Goal: Transaction & Acquisition: Purchase product/service

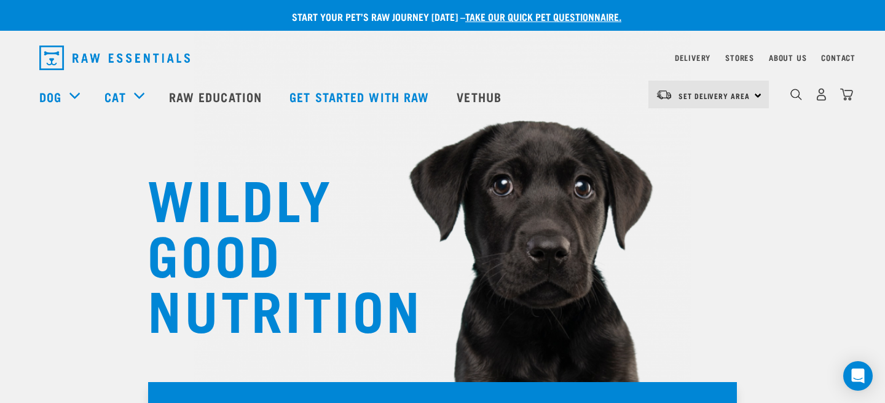
click at [313, 191] on h1 "WILDLY GOOD NUTRITION" at bounding box center [271, 252] width 246 height 166
click at [826, 104] on div "0" at bounding box center [821, 95] width 63 height 28
click at [824, 97] on img "dropdown navigation" at bounding box center [821, 94] width 13 height 13
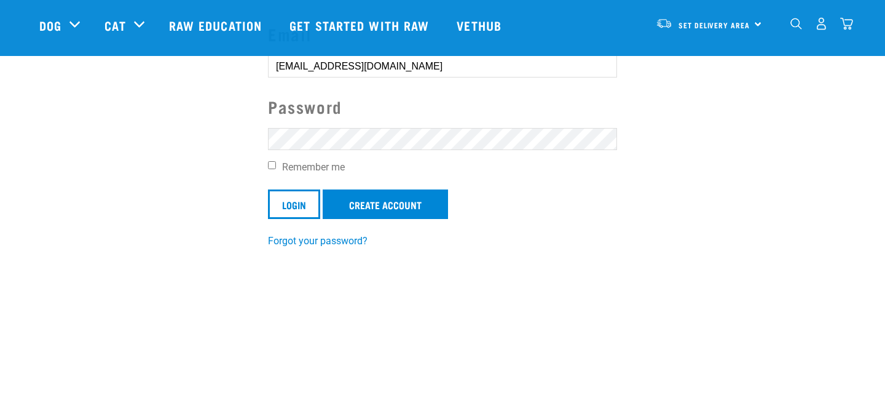
scroll to position [145, 0]
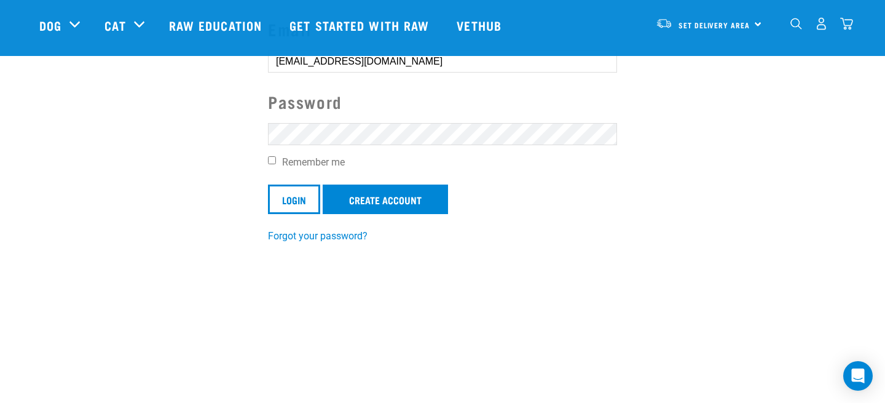
click at [334, 145] on form "Email simonenordstrom3@gmail.com Password Remember me Login Create Account" at bounding box center [442, 115] width 349 height 197
click at [277, 156] on label "Remember me" at bounding box center [442, 162] width 349 height 15
click at [276, 156] on input "Remember me" at bounding box center [272, 160] width 8 height 8
checkbox input "true"
click at [394, 210] on link "Create Account" at bounding box center [385, 199] width 125 height 30
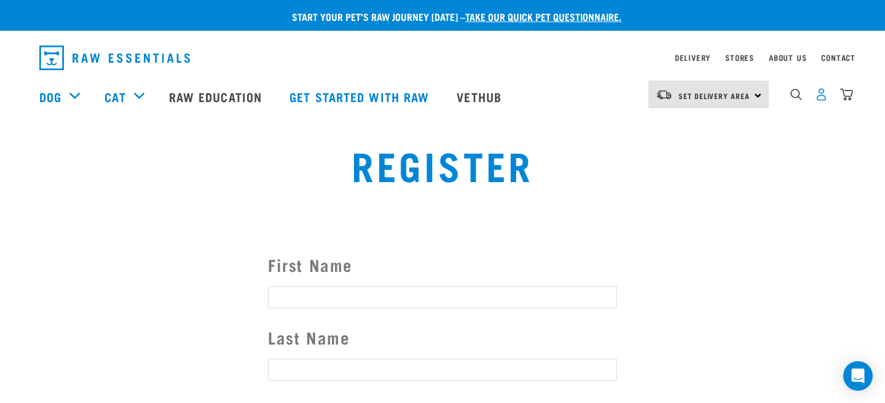
click at [819, 95] on img "dropdown navigation" at bounding box center [821, 94] width 13 height 13
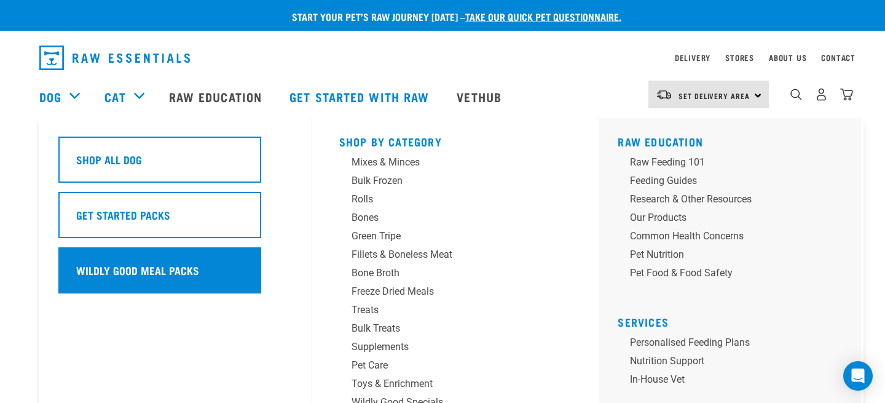
click at [142, 276] on h5 "Wildly Good Meal Packs" at bounding box center [137, 270] width 123 height 16
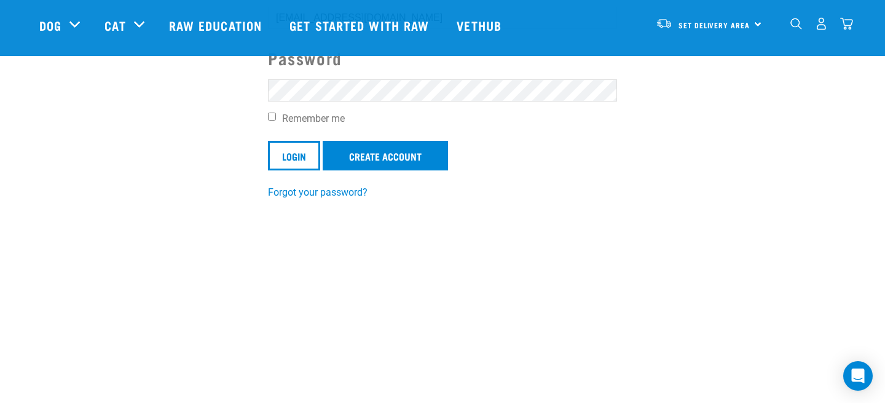
scroll to position [49, 0]
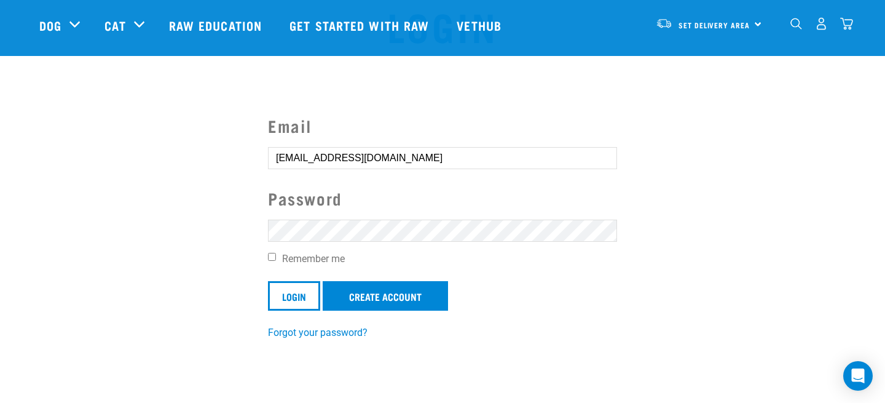
click at [273, 258] on input "Remember me" at bounding box center [272, 257] width 8 height 8
checkbox input "true"
click at [299, 295] on input "Login" at bounding box center [294, 296] width 52 height 30
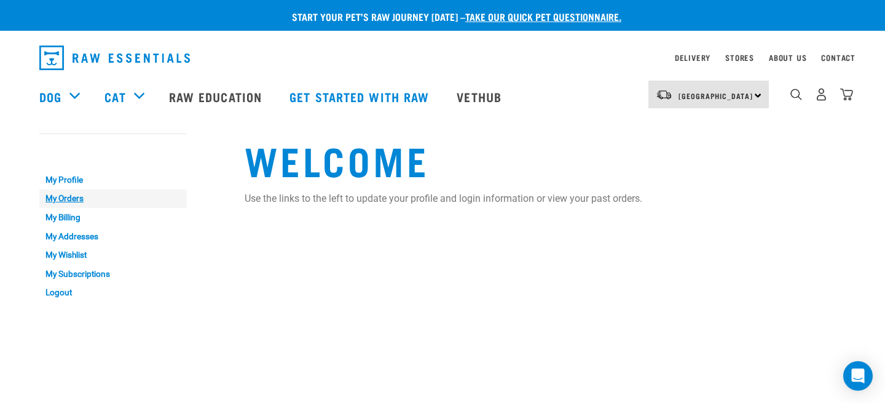
click at [59, 195] on link "My Orders" at bounding box center [113, 198] width 148 height 19
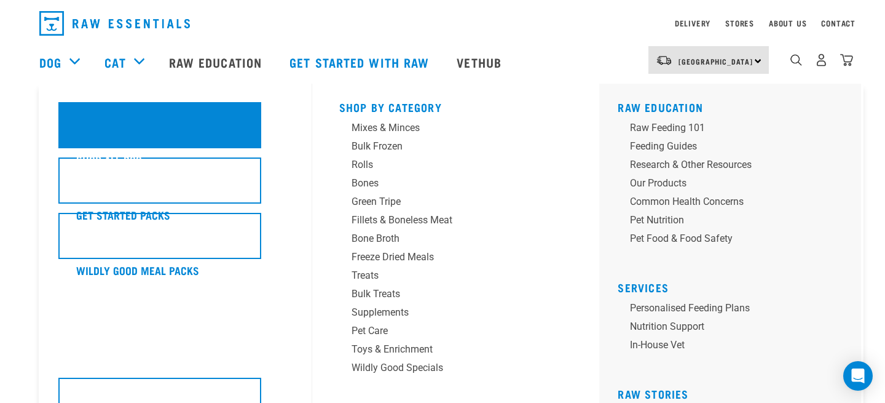
scroll to position [25, 0]
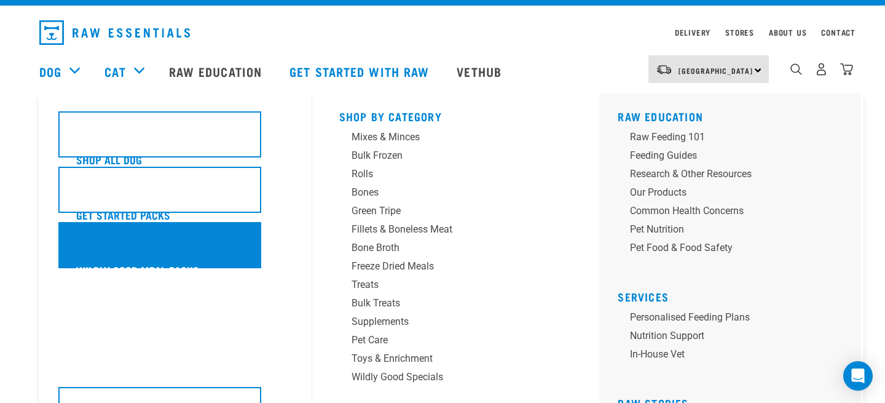
click at [117, 273] on h5 "Wildly Good Meal Packs" at bounding box center [137, 270] width 123 height 16
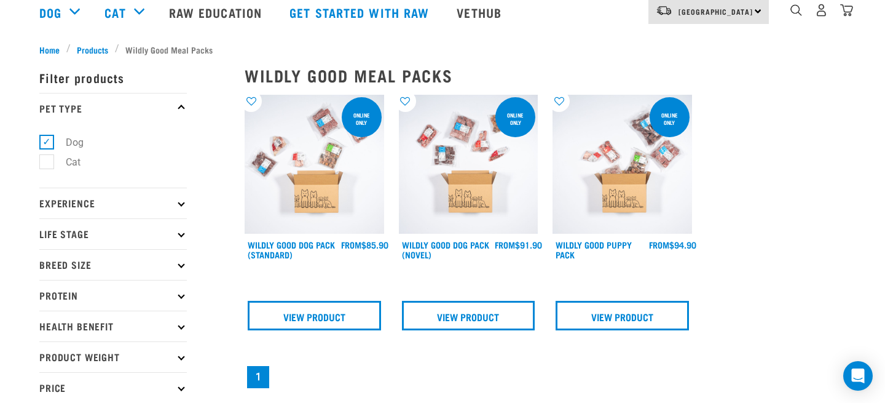
scroll to position [85, 0]
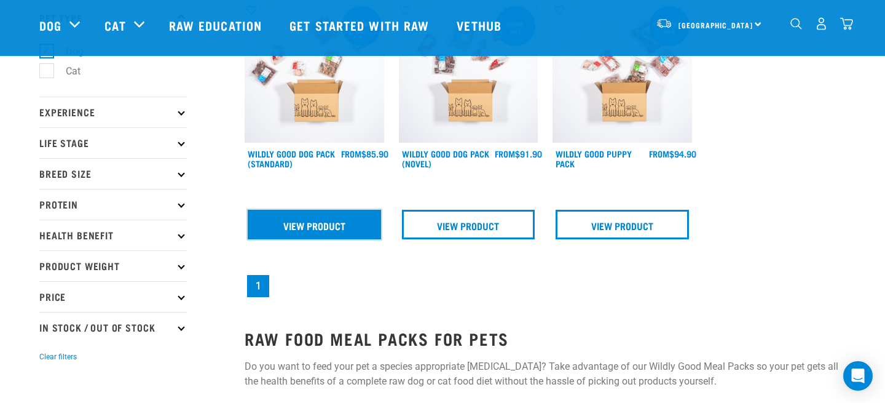
click at [299, 227] on link "View Product" at bounding box center [314, 225] width 133 height 30
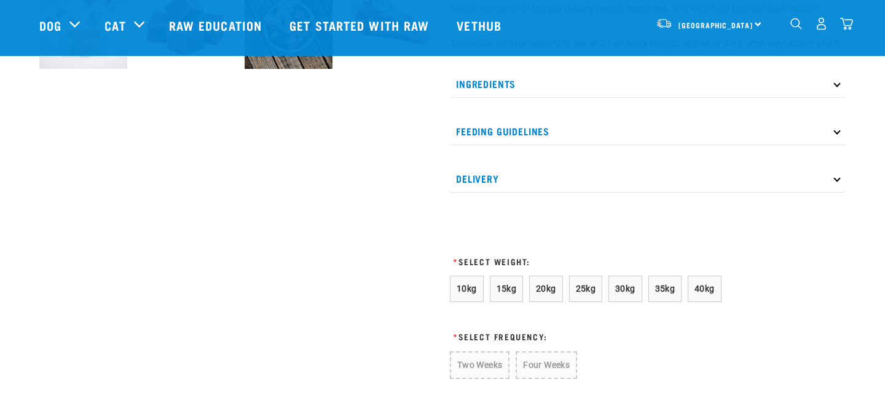
scroll to position [545, 0]
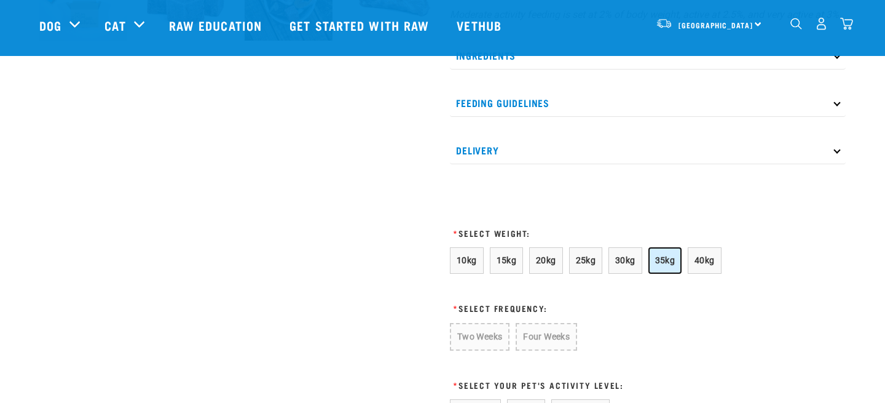
click at [655, 265] on span "35kg" at bounding box center [665, 260] width 20 height 10
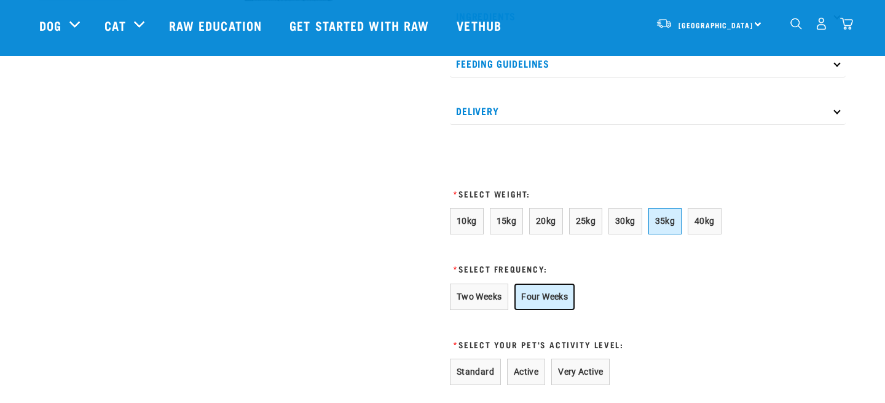
click at [558, 309] on button "Four Weeks" at bounding box center [544, 296] width 60 height 26
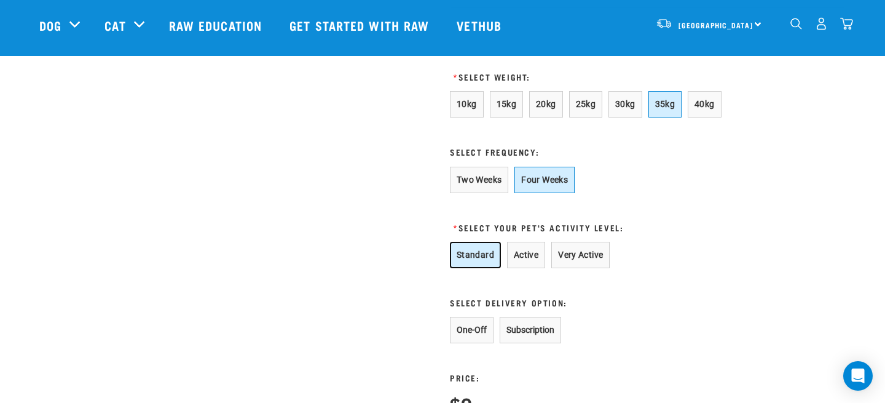
click at [477, 265] on button "Standard" at bounding box center [475, 255] width 51 height 26
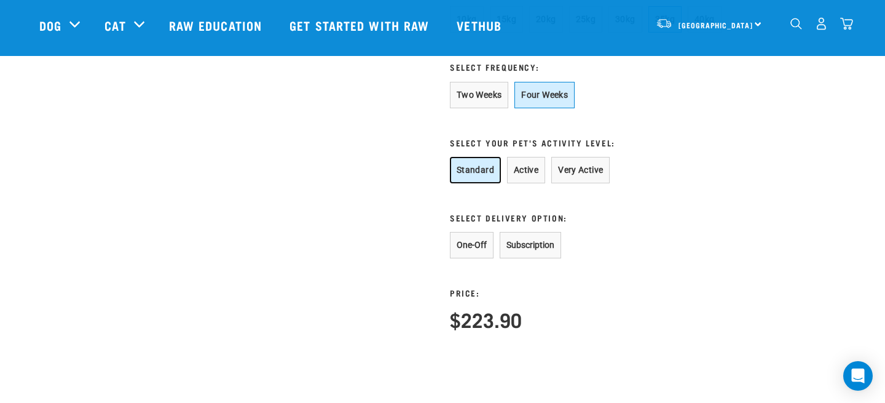
scroll to position [787, 0]
click at [468, 253] on button "One-Off" at bounding box center [472, 244] width 44 height 26
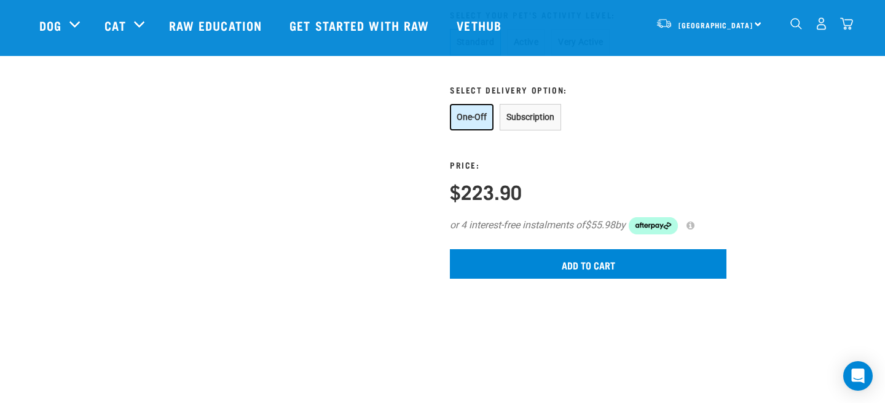
scroll to position [918, 0]
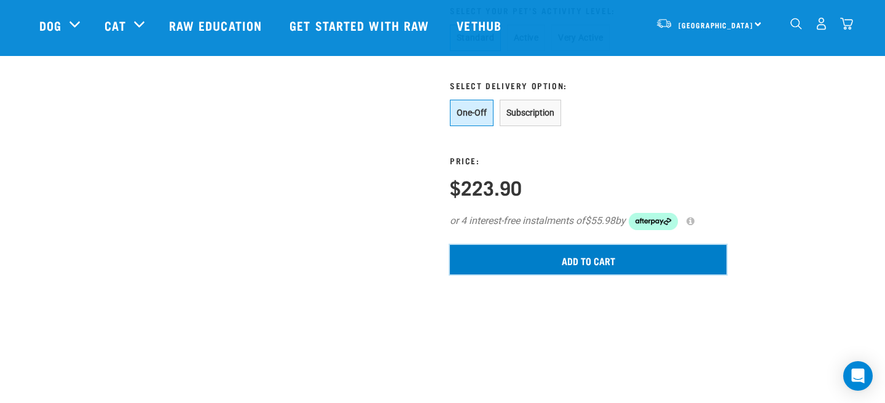
click at [617, 267] on input "Add to cart" at bounding box center [588, 260] width 277 height 30
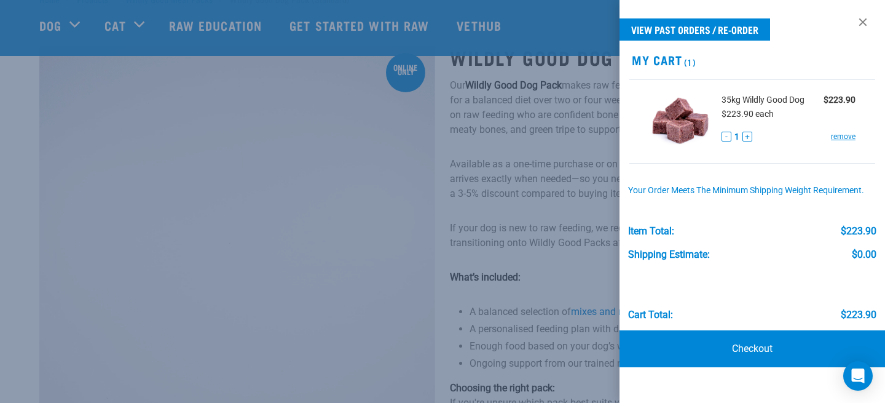
scroll to position [63, 0]
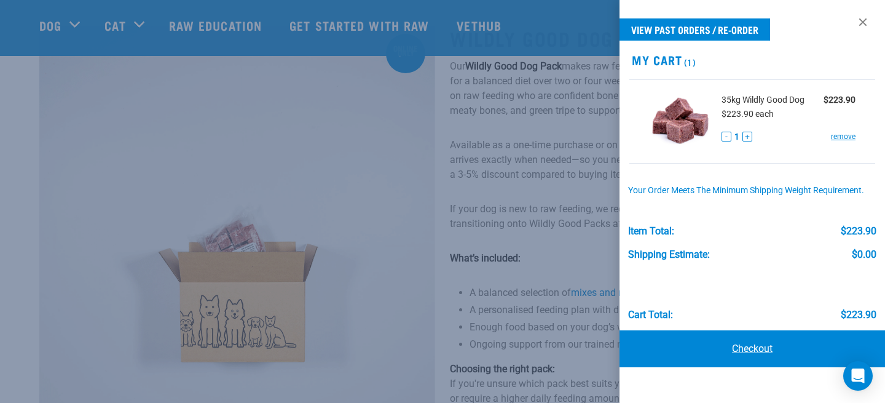
click at [745, 347] on link "Checkout" at bounding box center [753, 348] width 266 height 37
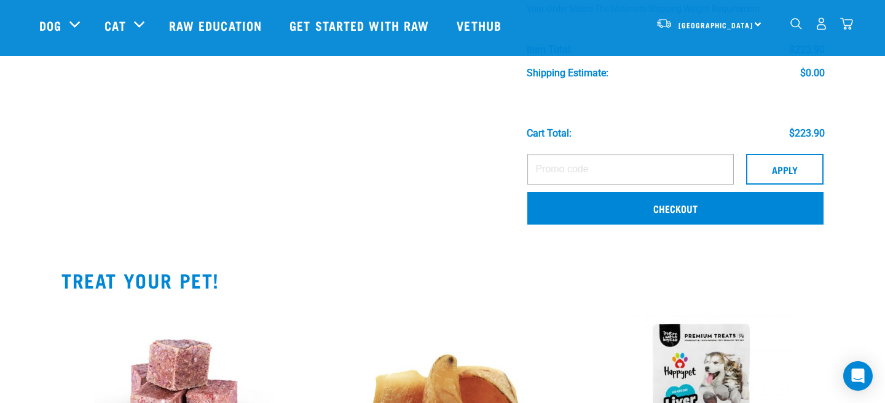
scroll to position [207, 0]
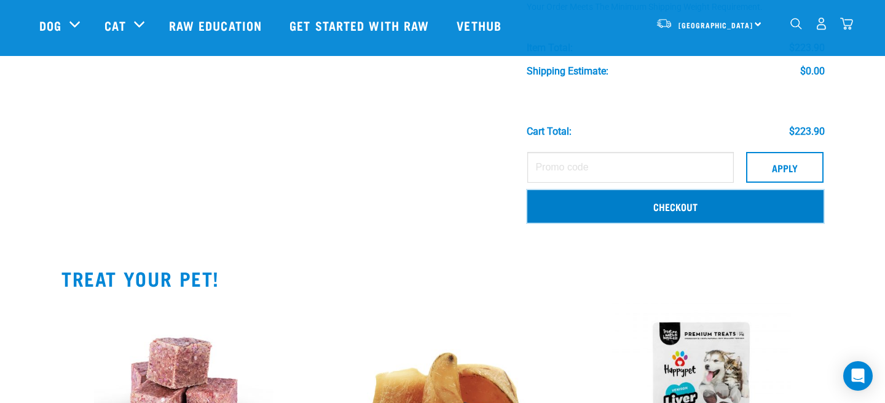
click at [617, 210] on link "Checkout" at bounding box center [675, 206] width 296 height 32
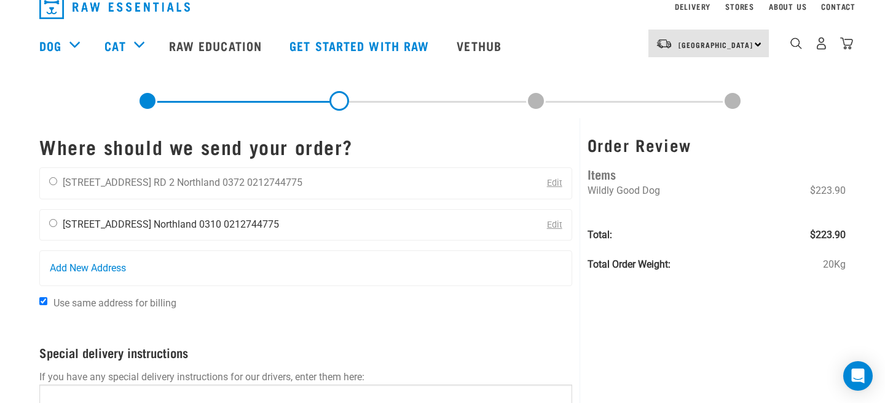
scroll to position [55, 0]
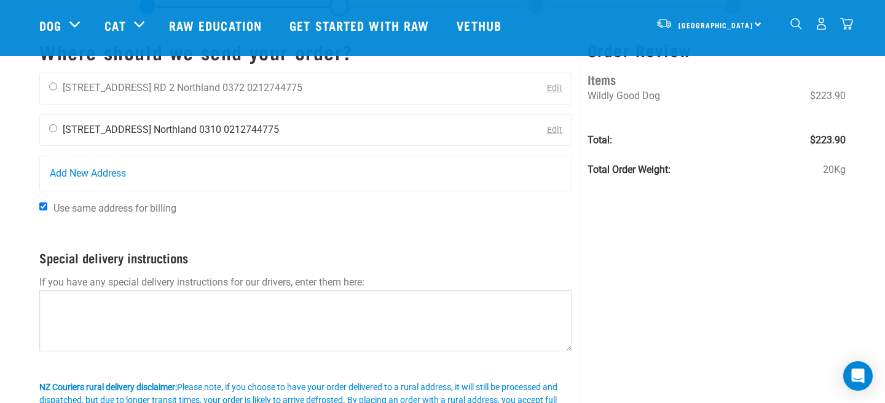
click at [49, 135] on div "[PERSON_NAME] [STREET_ADDRESS] [GEOGRAPHIC_DATA] 0310 0212744775" at bounding box center [164, 130] width 248 height 31
click at [49, 133] on div "[PERSON_NAME] [STREET_ADDRESS] [GEOGRAPHIC_DATA] 0310 0212744775" at bounding box center [164, 130] width 248 height 31
click at [55, 123] on div "[PERSON_NAME] [STREET_ADDRESS] [GEOGRAPHIC_DATA] 0310 0212744775" at bounding box center [164, 130] width 248 height 31
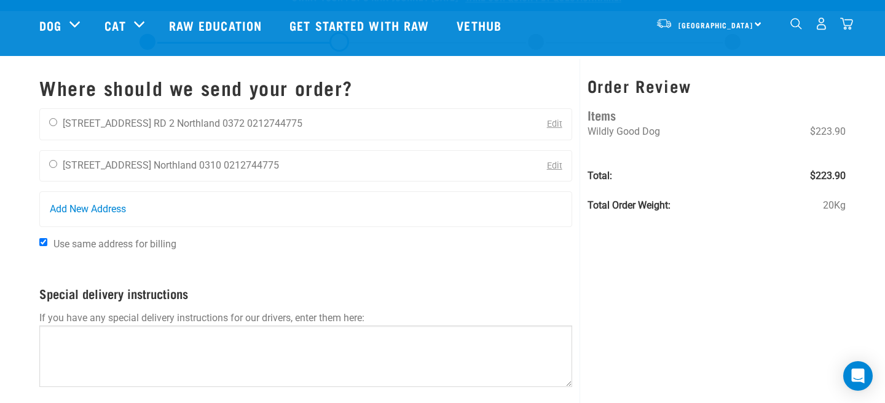
scroll to position [18, 0]
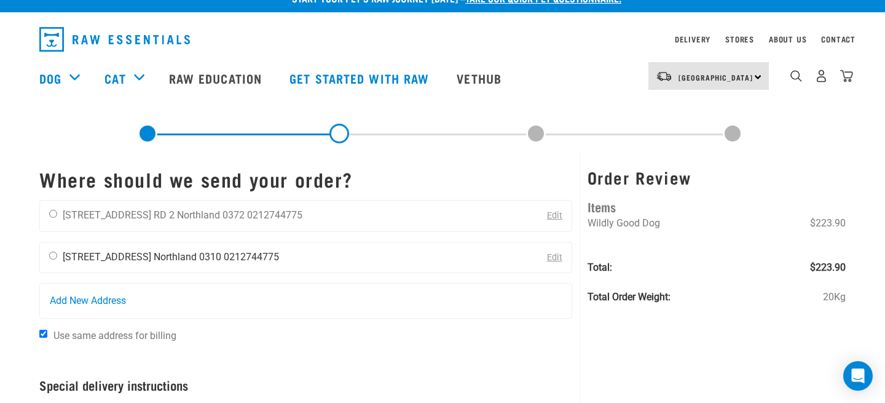
click at [52, 260] on div "[PERSON_NAME] [STREET_ADDRESS] [GEOGRAPHIC_DATA] 0310 0212744775" at bounding box center [164, 257] width 248 height 31
click at [53, 245] on div "[PERSON_NAME] [STREET_ADDRESS] [GEOGRAPHIC_DATA] 0310 0212744775" at bounding box center [164, 257] width 248 height 31
click at [53, 253] on input "radio" at bounding box center [53, 255] width 8 height 8
radio input "true"
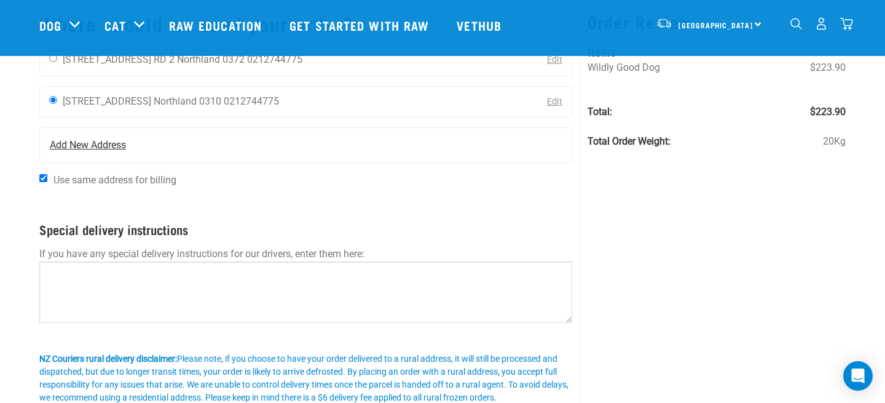
scroll to position [184, 0]
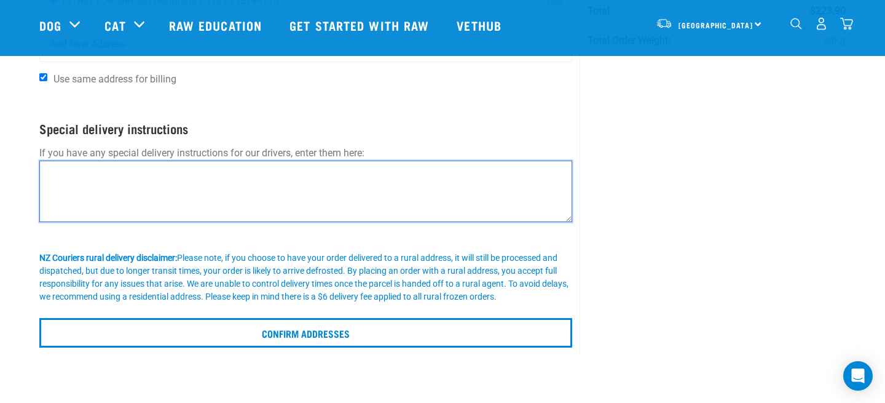
click at [117, 190] on textarea at bounding box center [305, 190] width 533 height 61
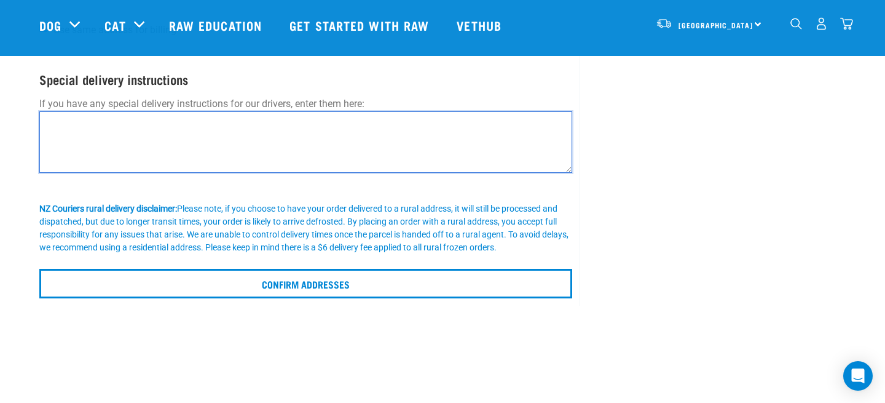
scroll to position [248, 0]
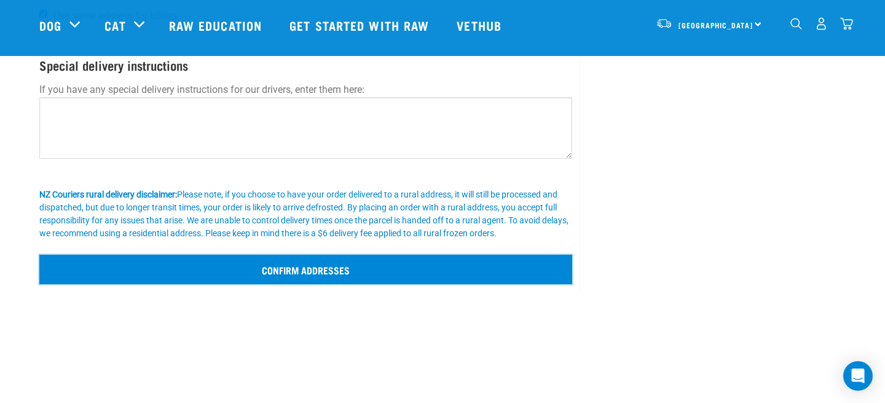
click at [167, 262] on input "Confirm addresses" at bounding box center [305, 269] width 533 height 30
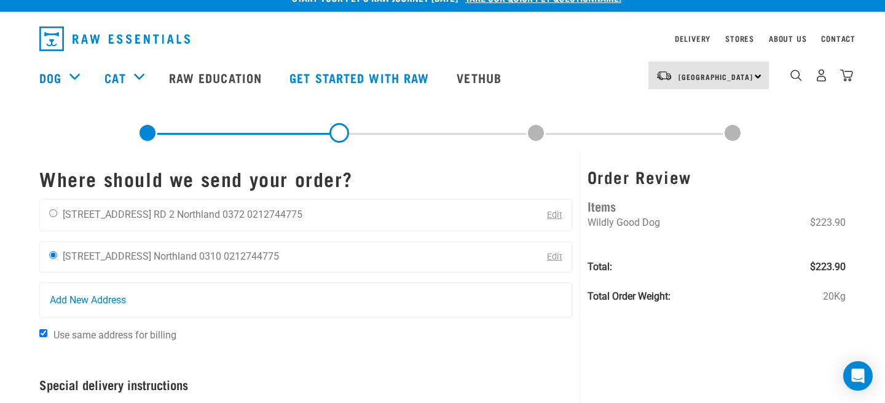
scroll to position [6, 0]
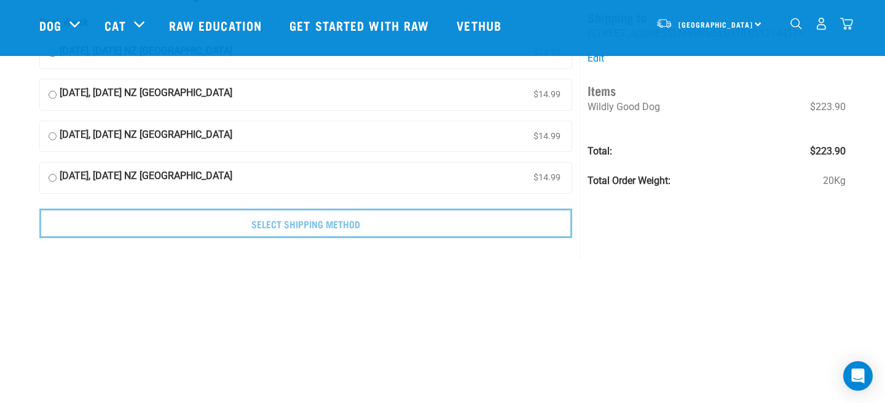
scroll to position [25, 0]
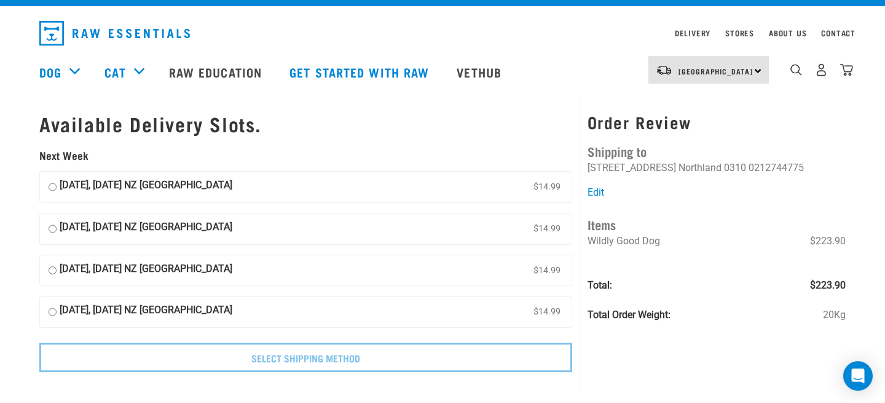
click at [136, 176] on label "30 September, Tuesday NZ Couriers North Island $14.99" at bounding box center [306, 186] width 532 height 31
click at [57, 178] on input "30 September, Tuesday NZ Couriers North Island $14.99" at bounding box center [53, 187] width 8 height 18
radio input "true"
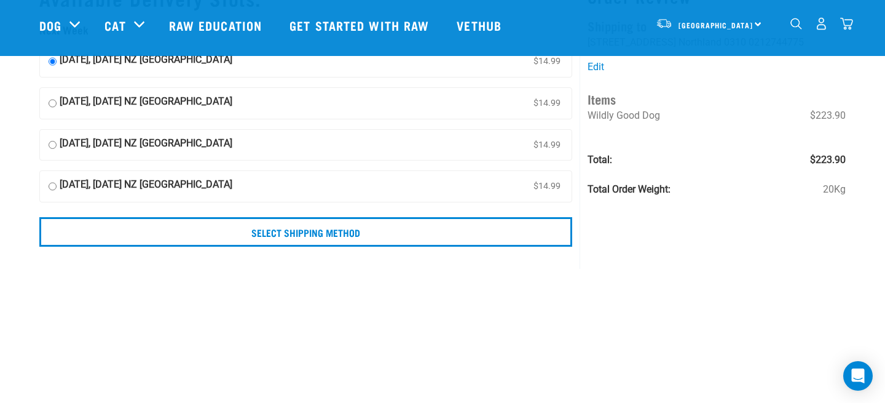
scroll to position [72, 0]
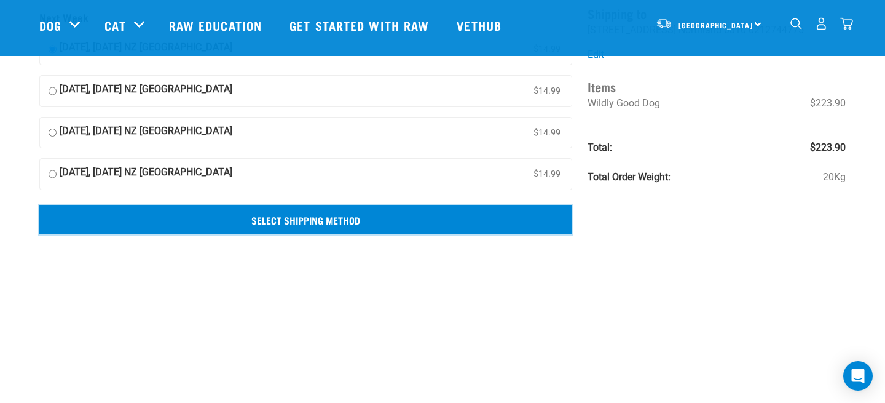
click at [198, 221] on input "Select Shipping Method" at bounding box center [305, 220] width 533 height 30
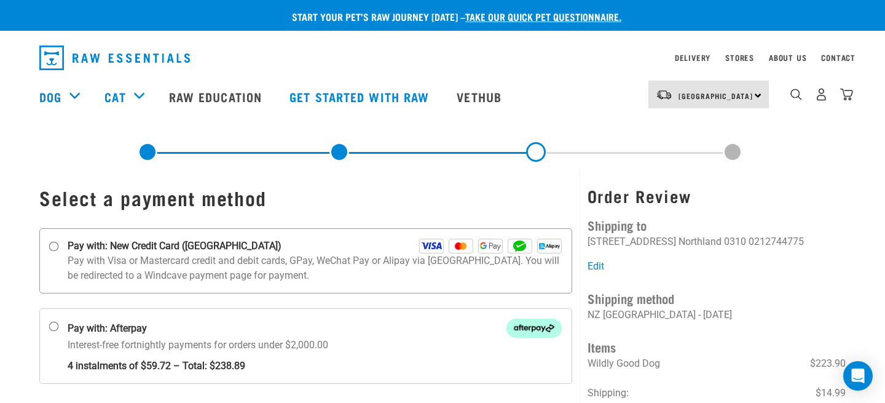
scroll to position [20, 0]
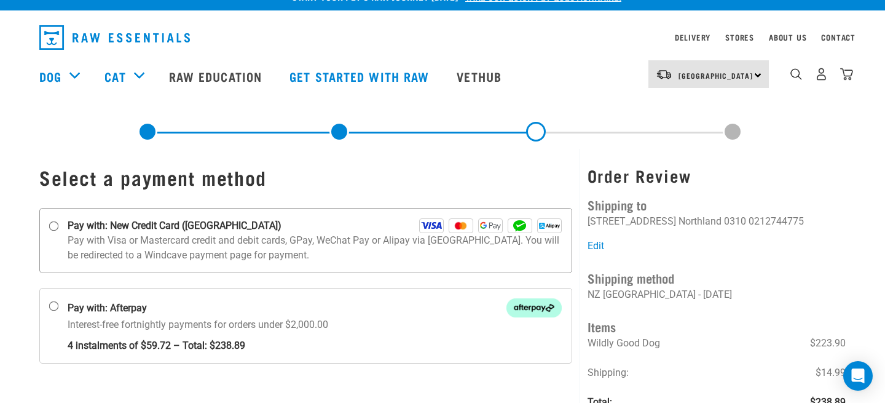
click at [64, 227] on label "Pay with: New Credit Card ([GEOGRAPHIC_DATA])" at bounding box center [305, 240] width 533 height 65
click at [59, 227] on input "Pay with: New Credit Card ([GEOGRAPHIC_DATA])" at bounding box center [54, 226] width 10 height 10
radio input "true"
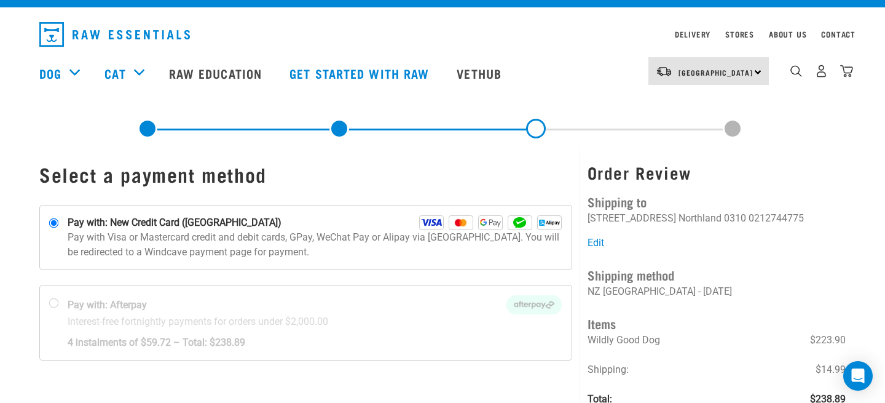
scroll to position [0, 0]
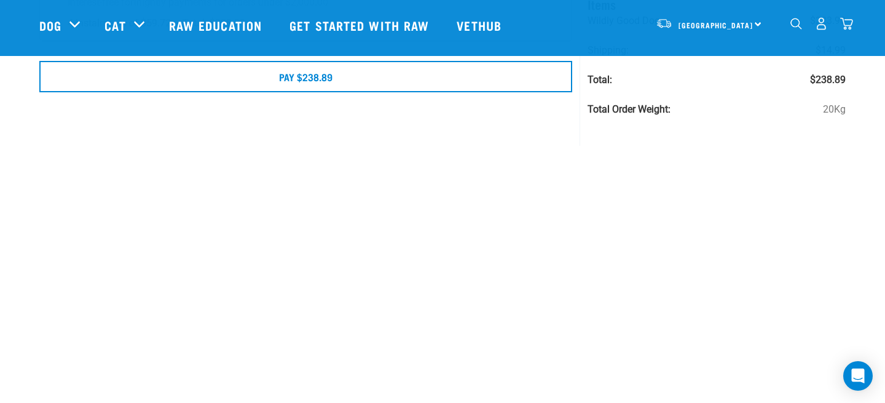
scroll to position [208, 0]
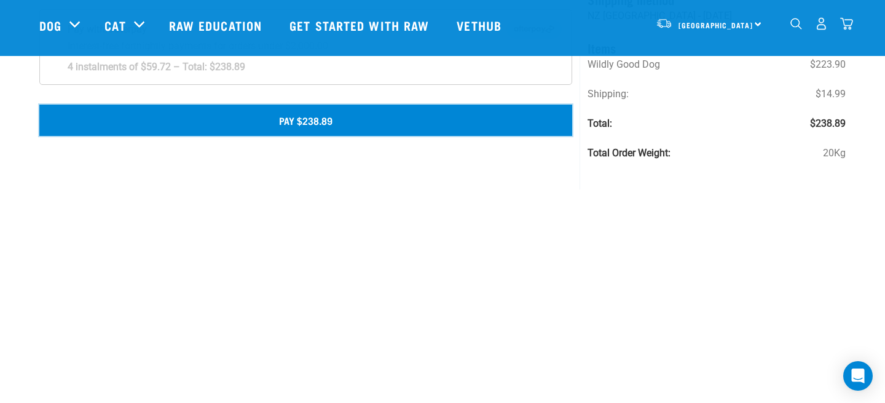
click at [281, 120] on button "Pay $238.89" at bounding box center [305, 119] width 533 height 31
